Goal: Information Seeking & Learning: Learn about a topic

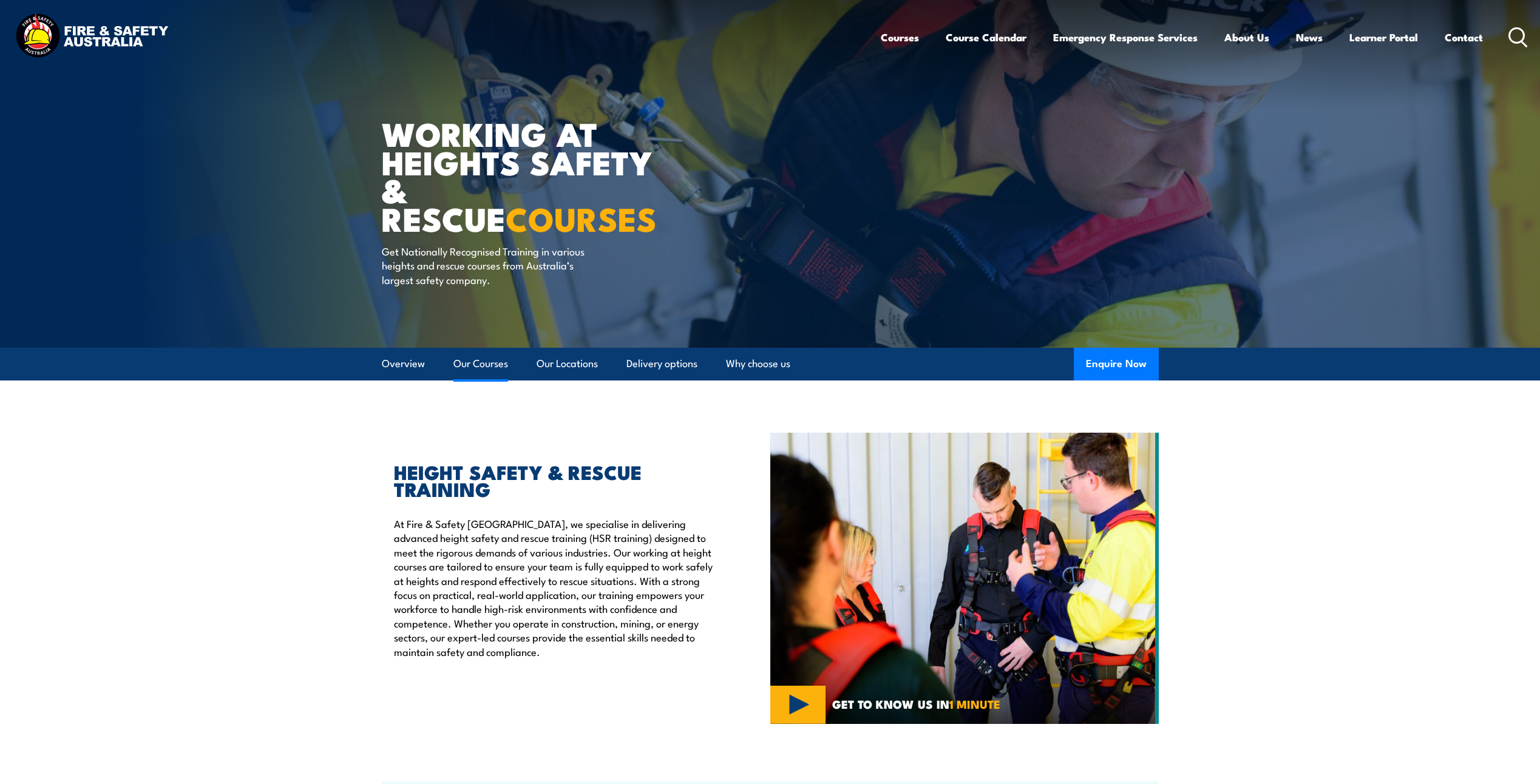
click at [479, 357] on link "Our Courses" at bounding box center [481, 363] width 54 height 32
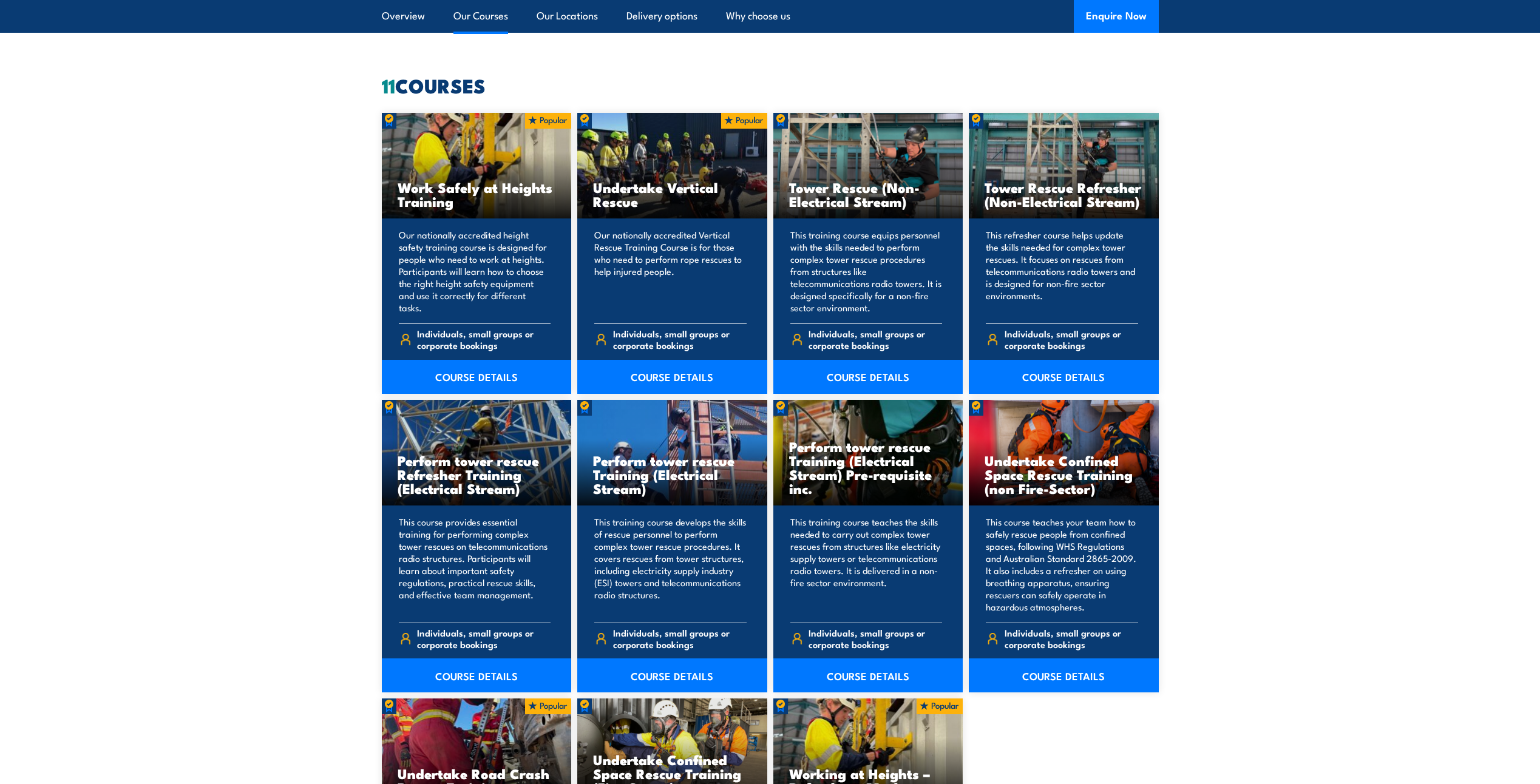
scroll to position [921, 0]
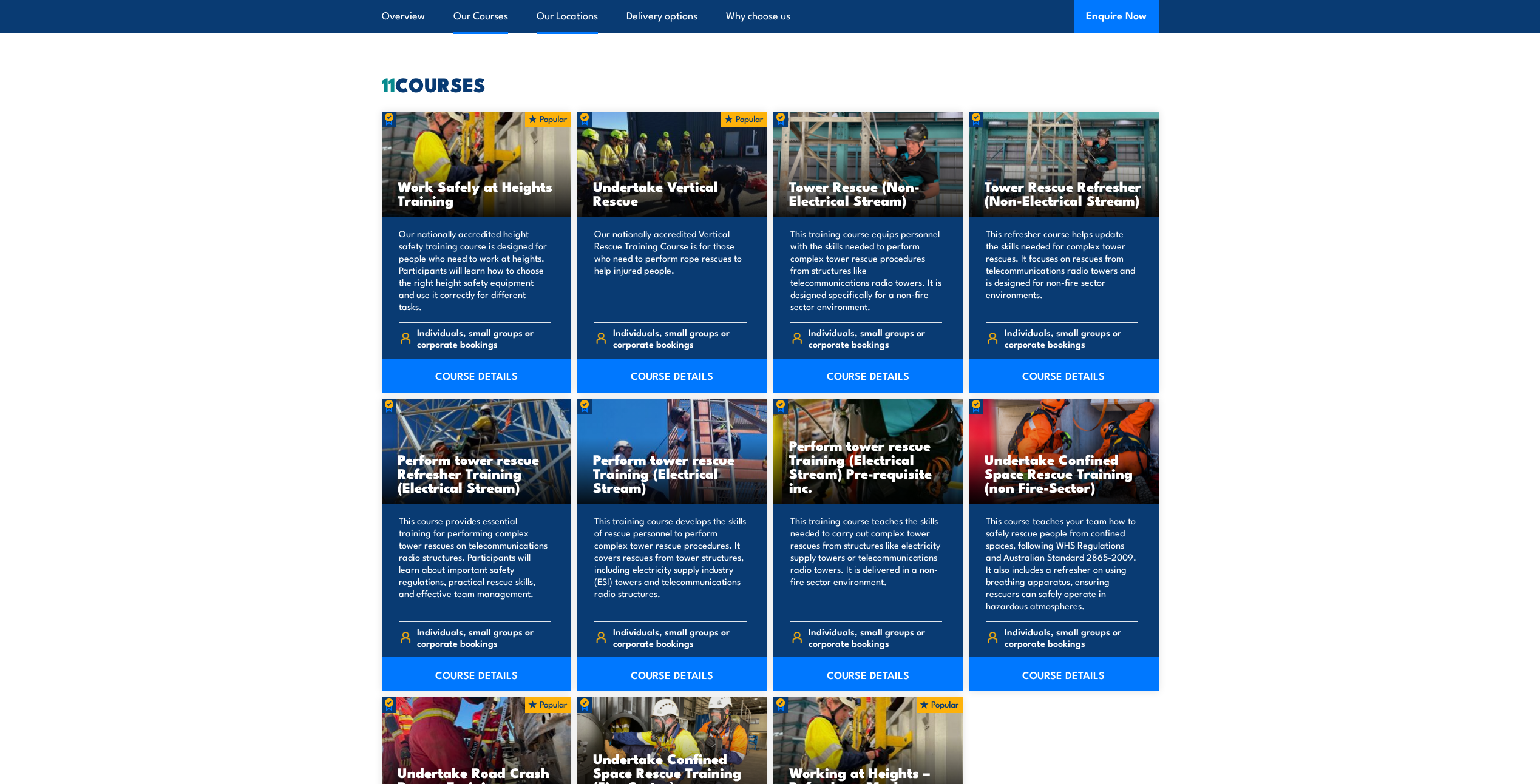
click at [564, 12] on link "Our Locations" at bounding box center [567, 16] width 62 height 32
